Goal: Task Accomplishment & Management: Use online tool/utility

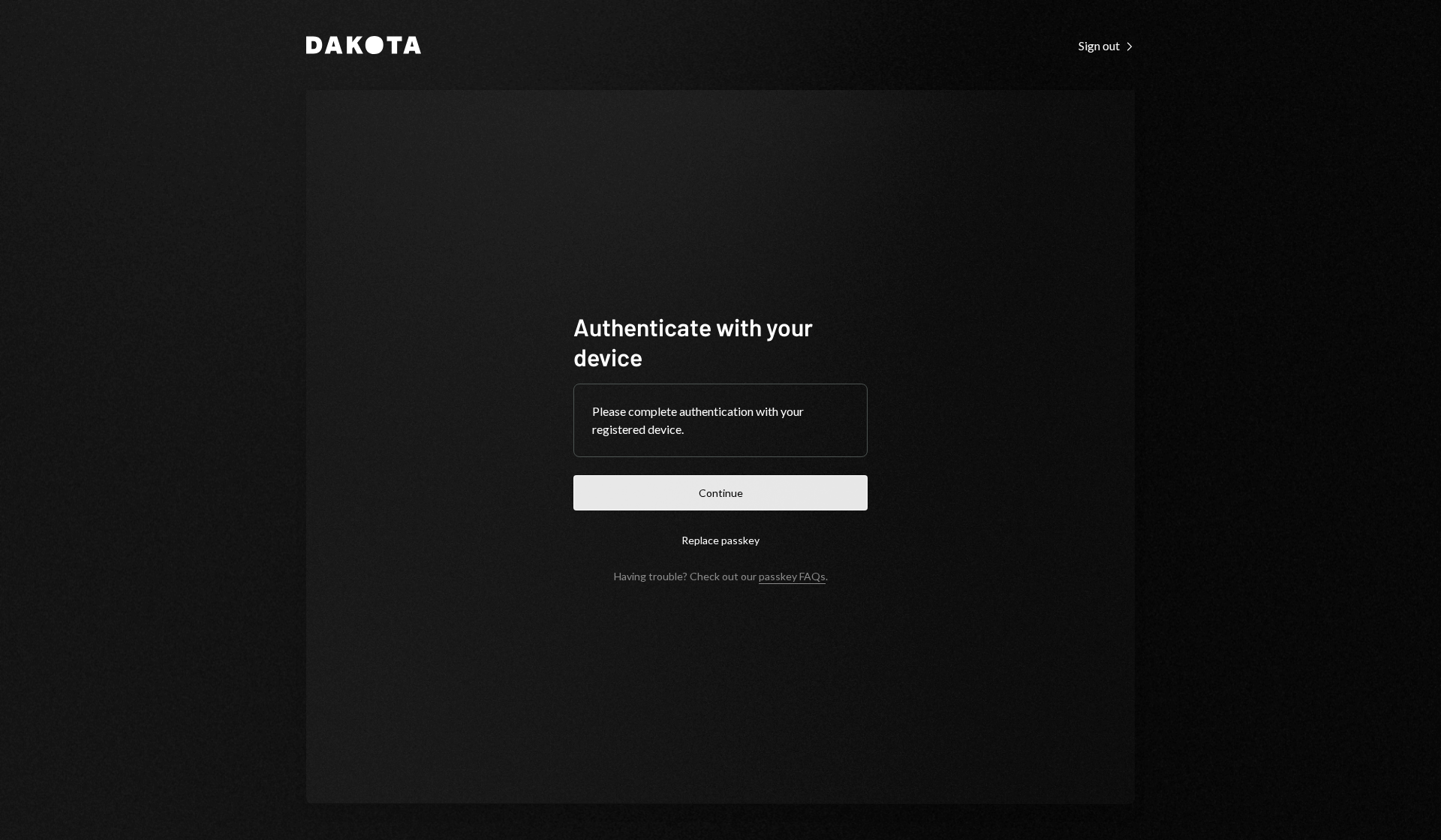
click at [760, 483] on button "Continue" at bounding box center [720, 492] width 294 height 35
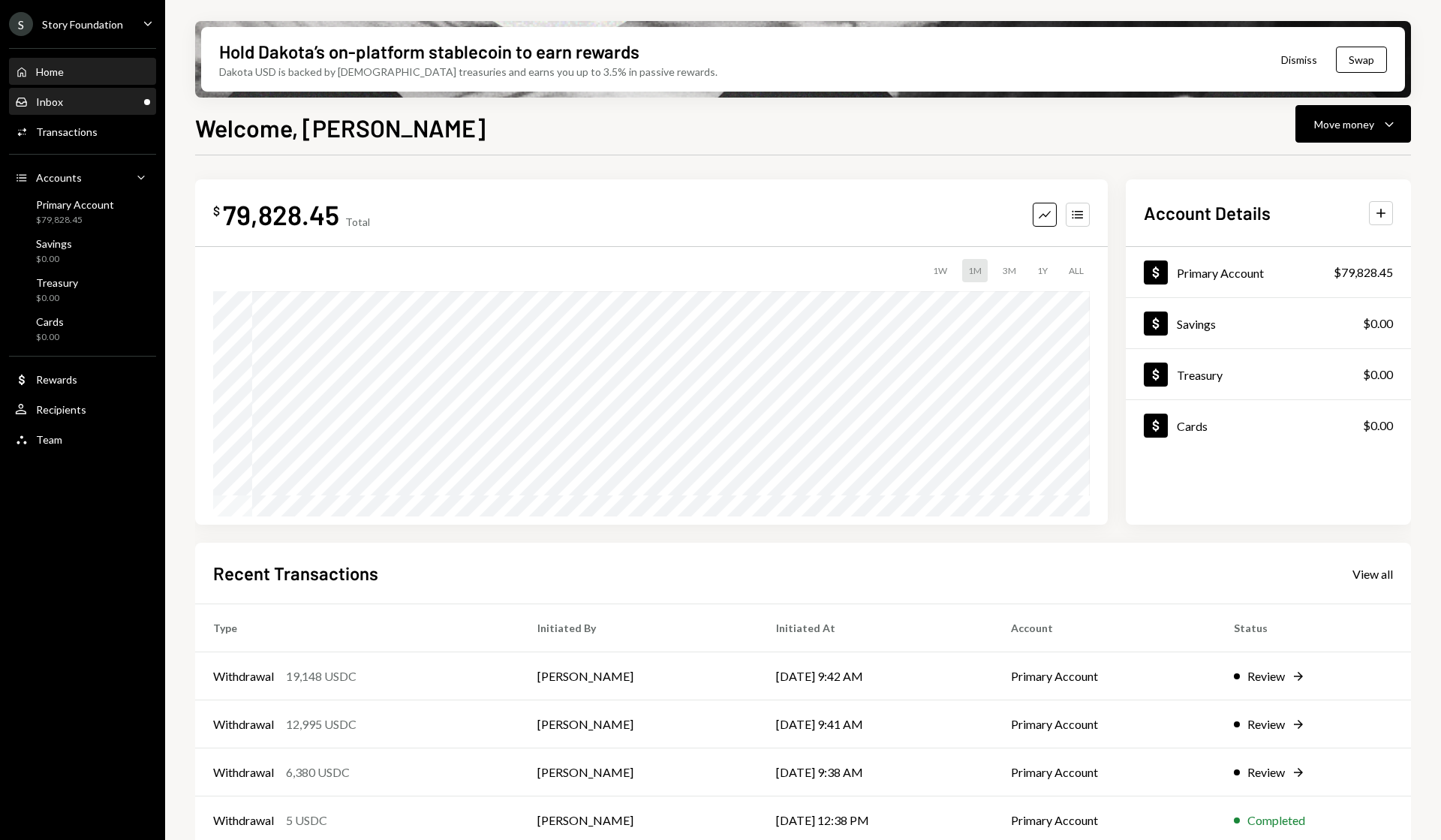
click at [74, 100] on div "Inbox Inbox" at bounding box center [83, 101] width 135 height 13
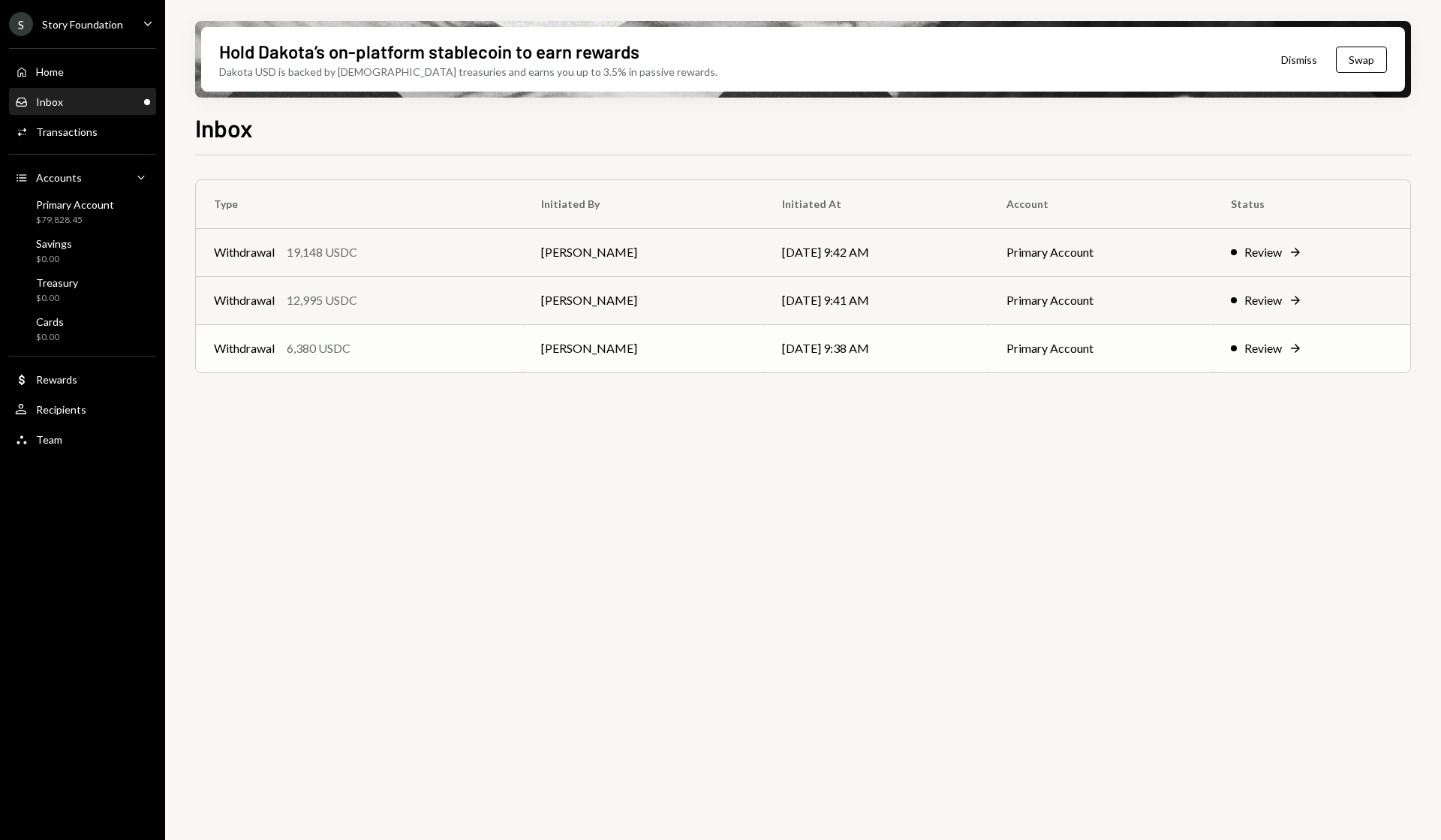
click at [1274, 353] on div "Review" at bounding box center [1263, 348] width 38 height 18
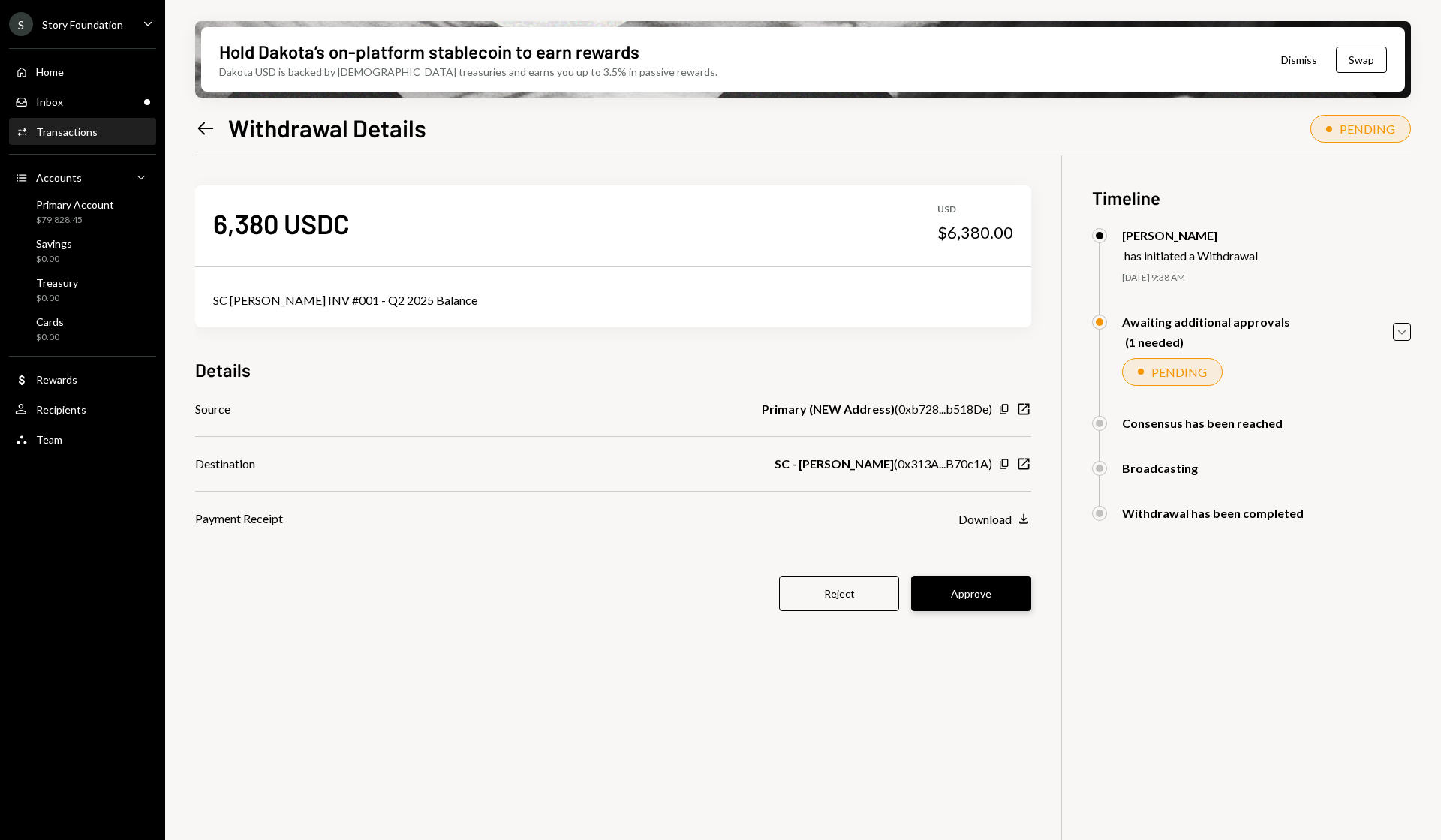
click at [1001, 592] on button "Approve" at bounding box center [971, 593] width 120 height 35
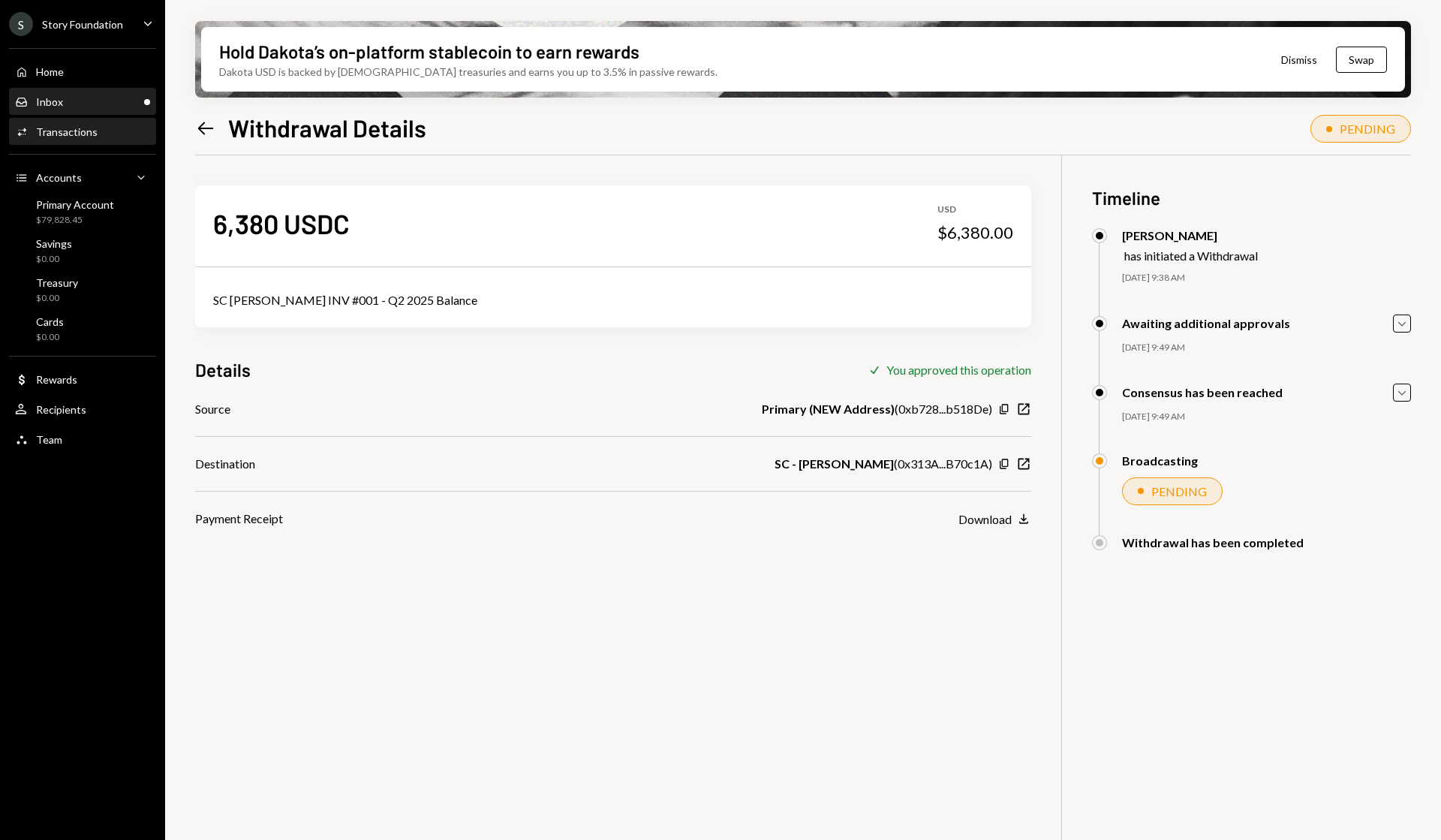
click at [90, 89] on link "Inbox Inbox" at bounding box center [82, 101] width 147 height 27
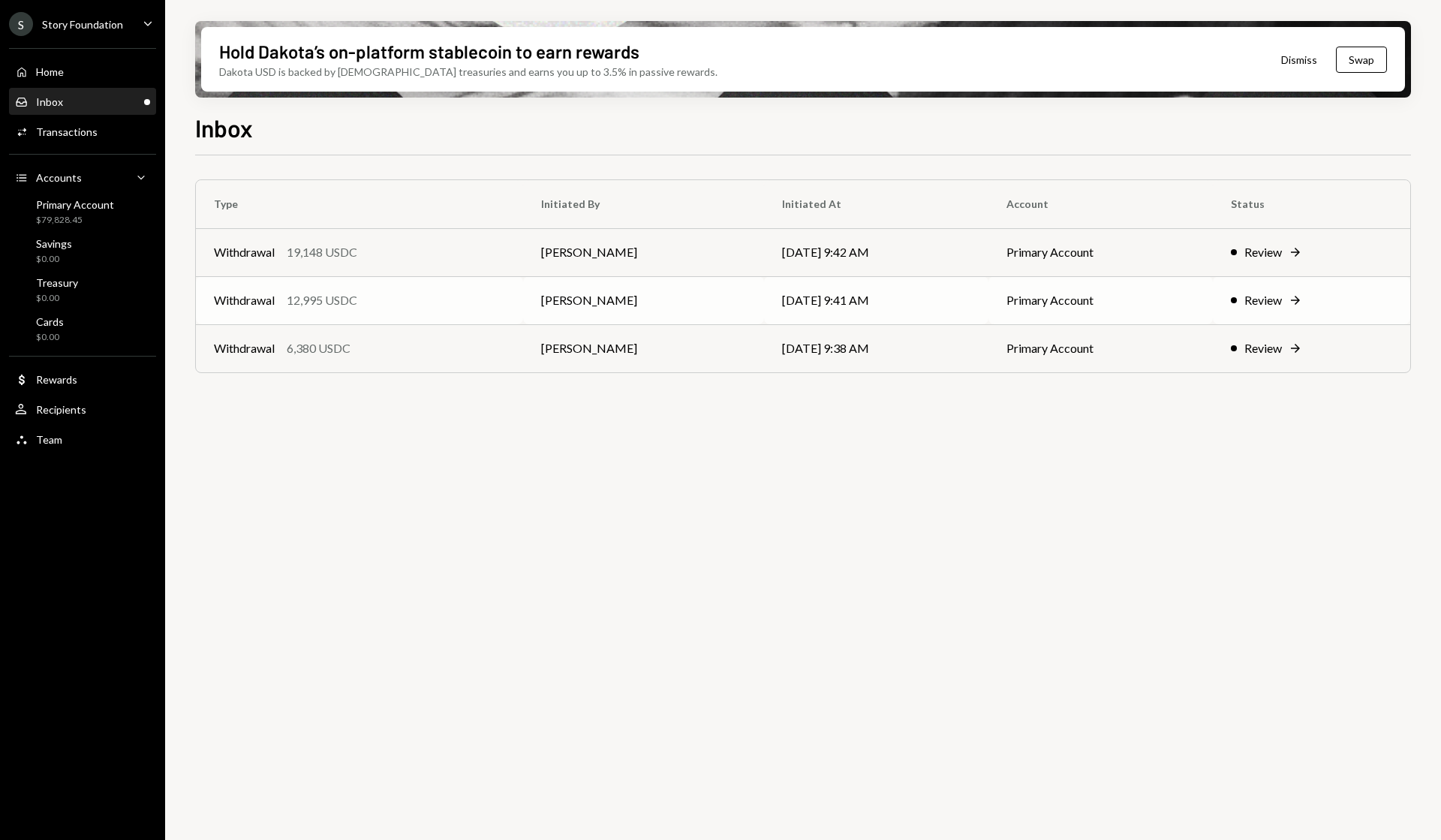
click at [1278, 302] on div "Review" at bounding box center [1263, 300] width 38 height 18
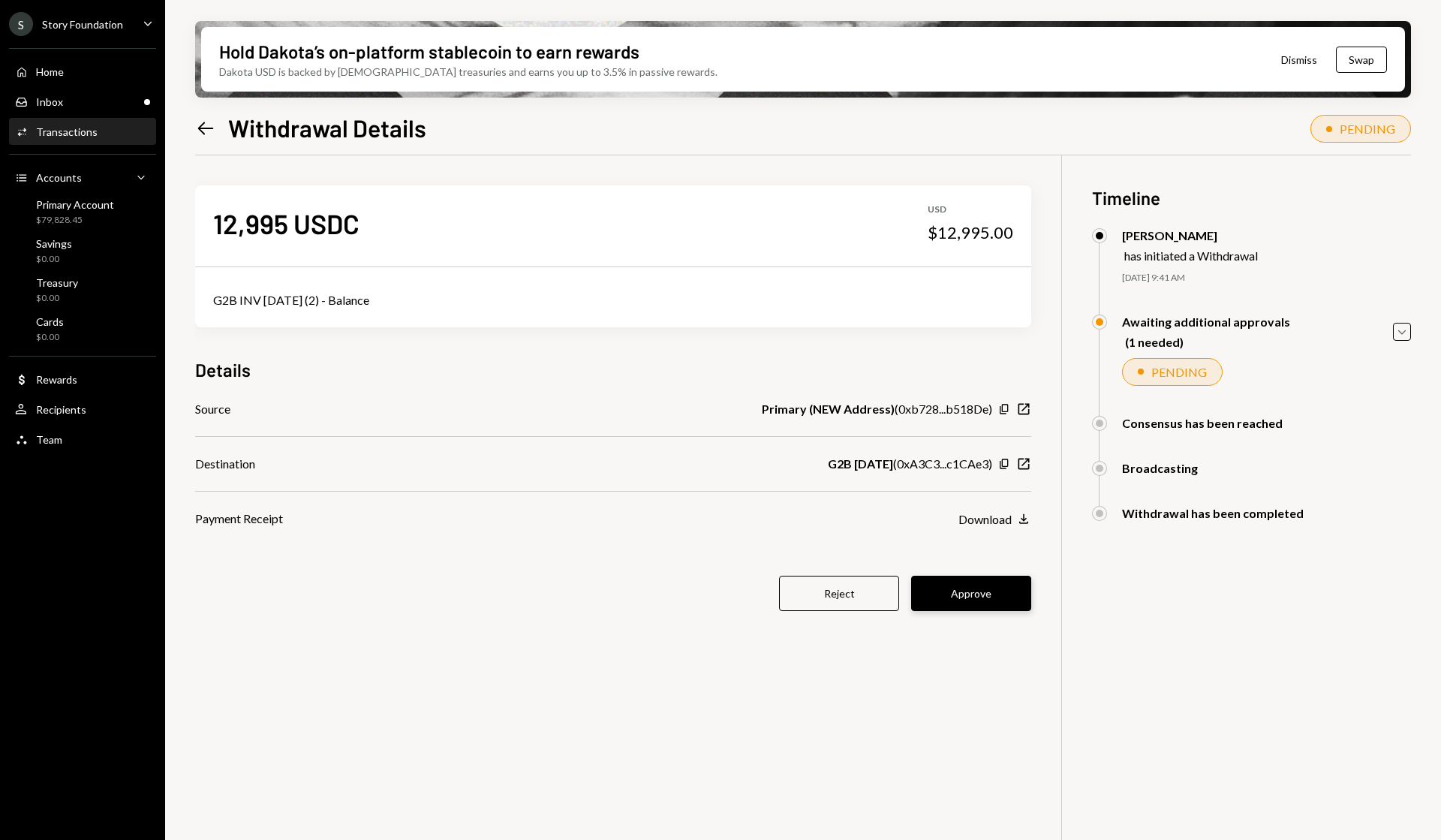
click at [956, 584] on button "Approve" at bounding box center [971, 593] width 120 height 35
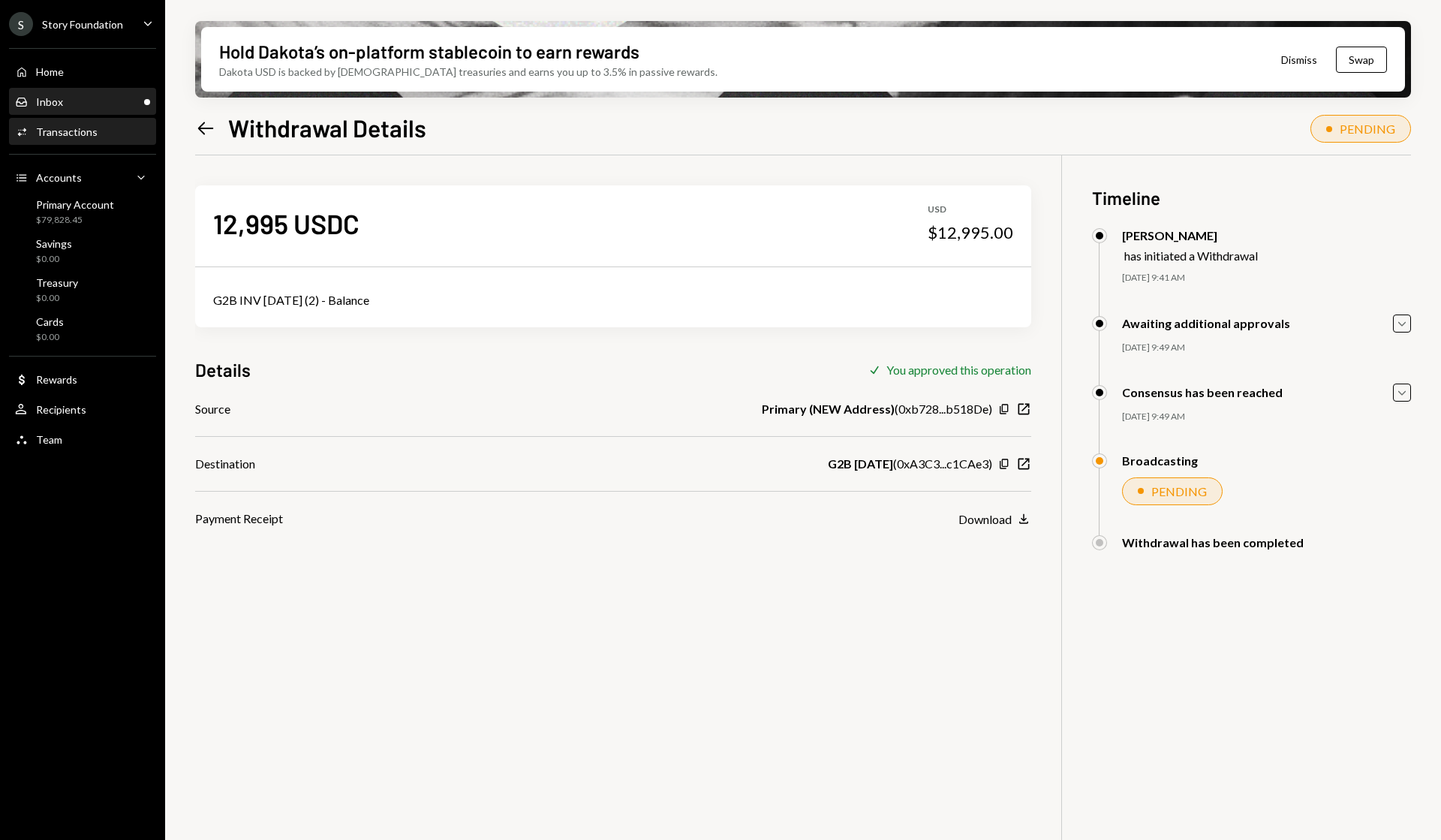
click at [70, 105] on div "Inbox Inbox" at bounding box center [83, 101] width 135 height 13
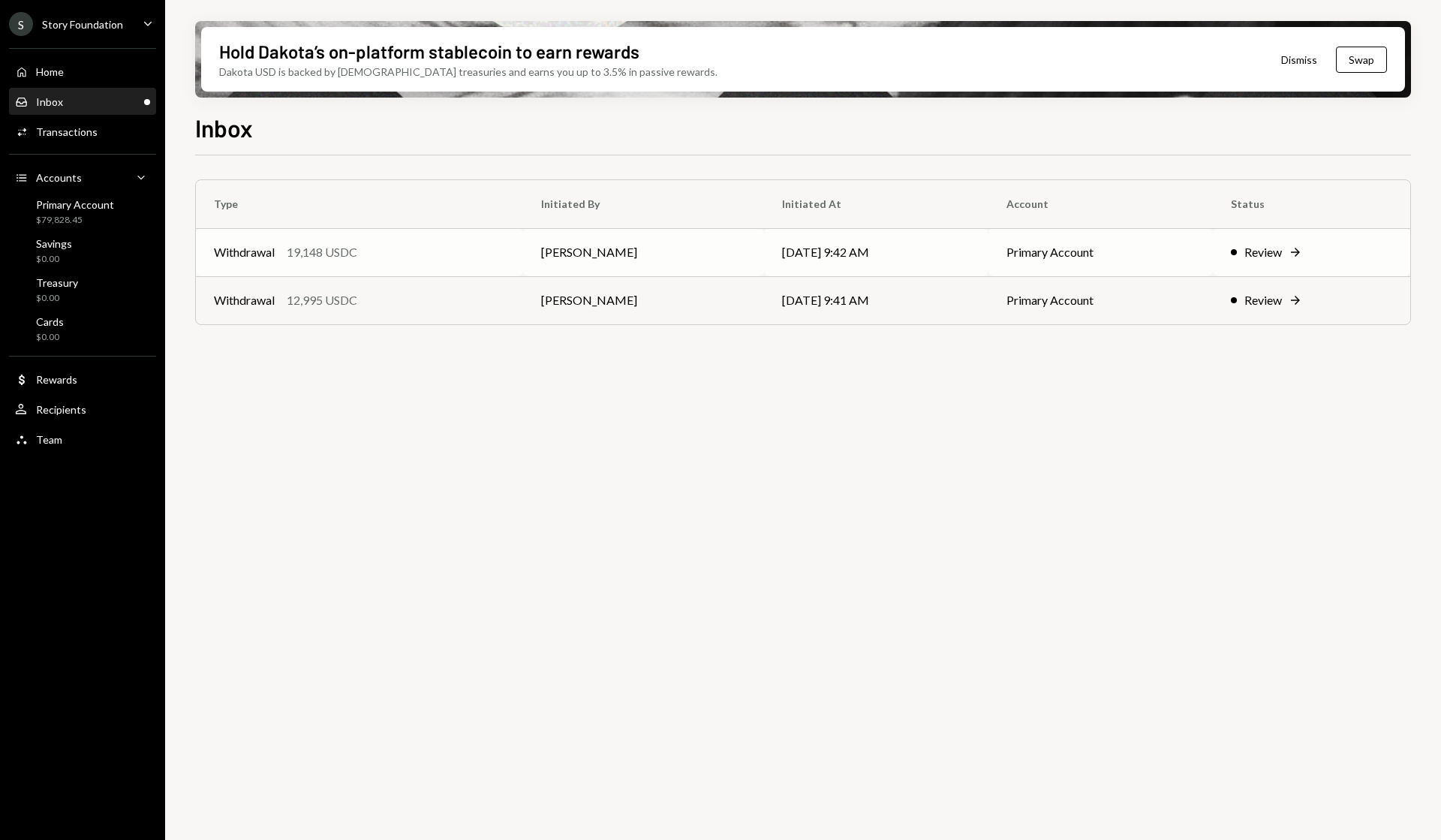
click at [1270, 249] on div "Review" at bounding box center [1263, 252] width 38 height 18
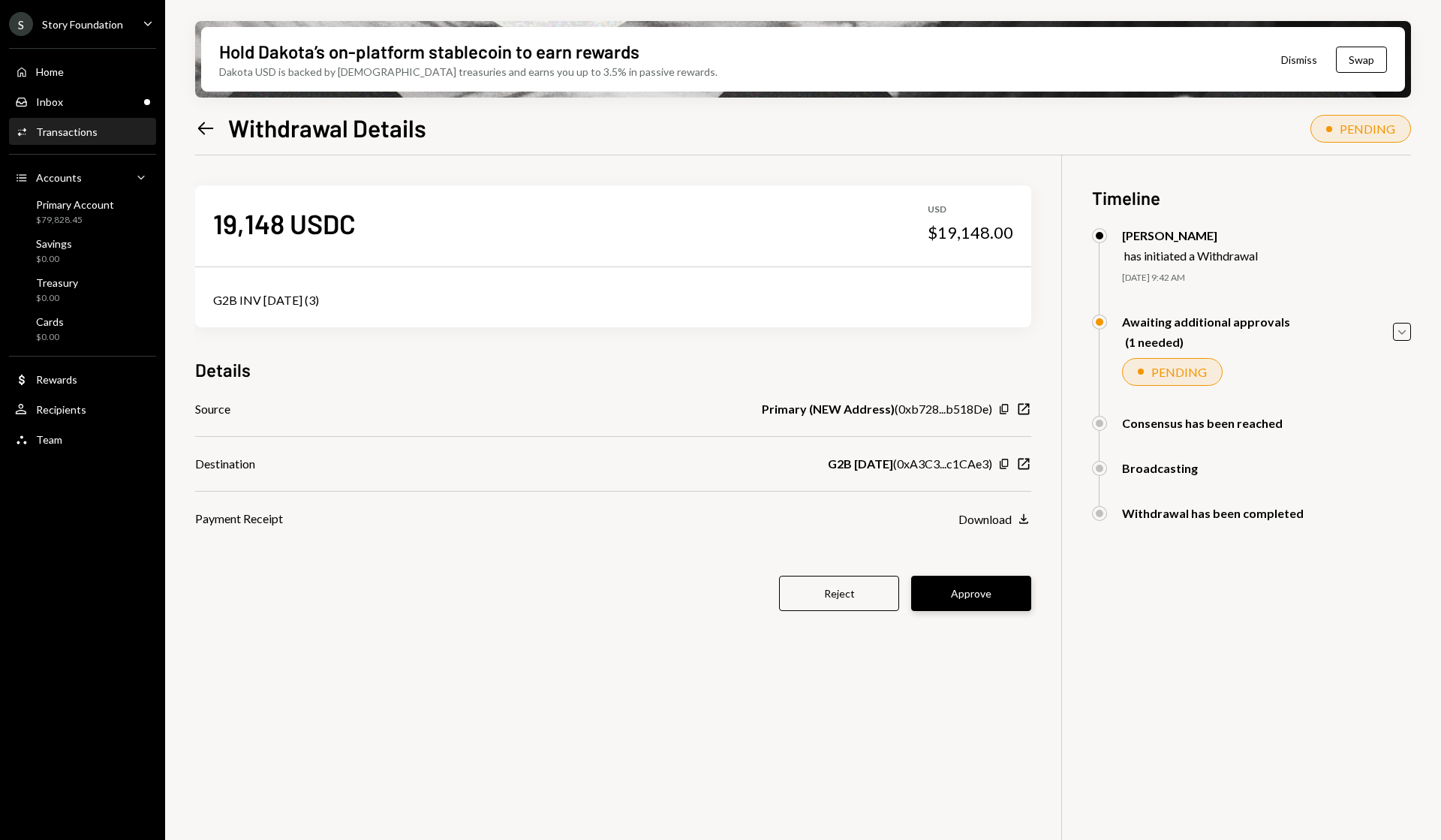
click at [981, 589] on button "Approve" at bounding box center [971, 593] width 120 height 35
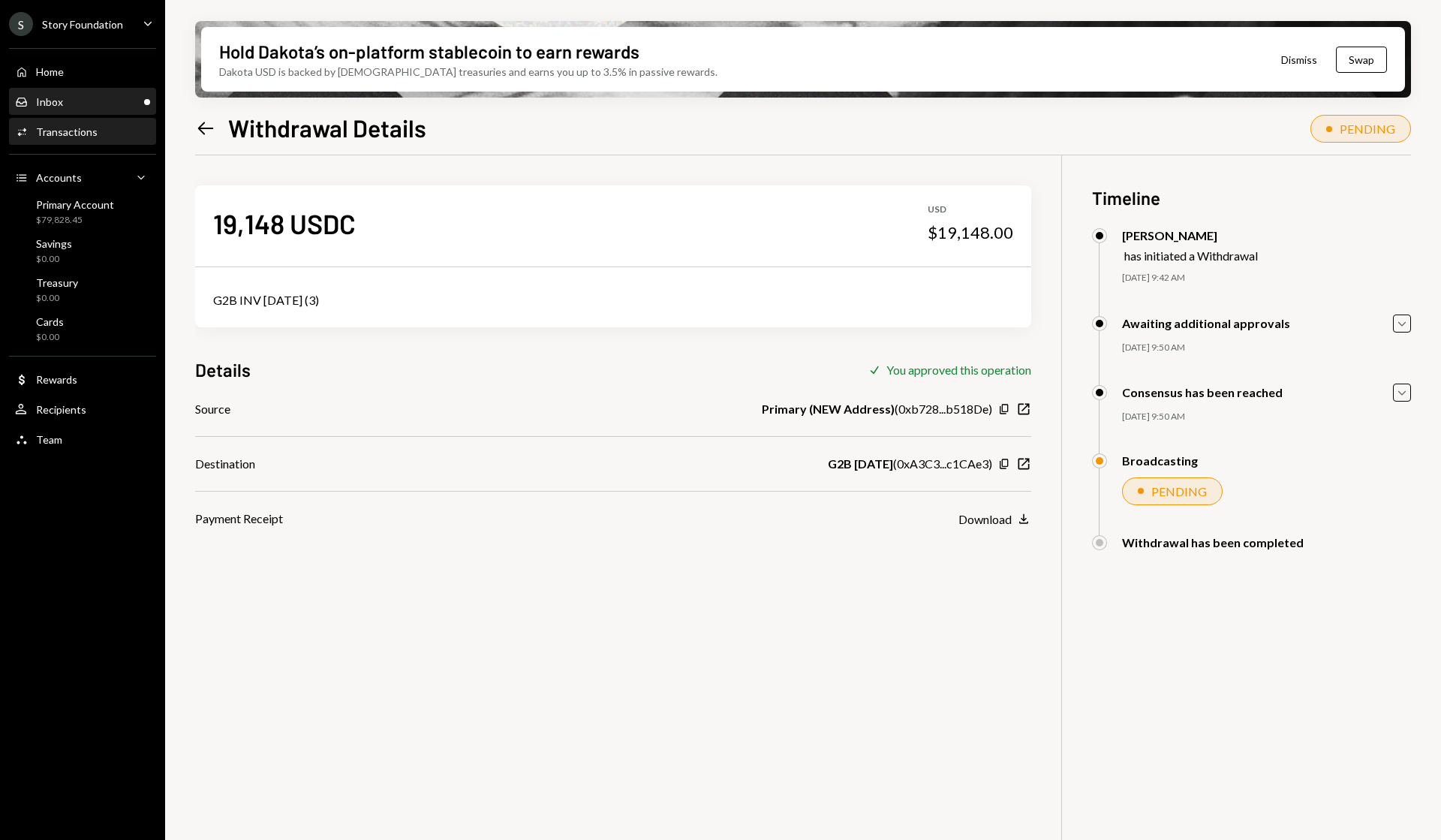
click at [67, 100] on div "Inbox Inbox" at bounding box center [83, 101] width 135 height 13
